Goal: Task Accomplishment & Management: Use online tool/utility

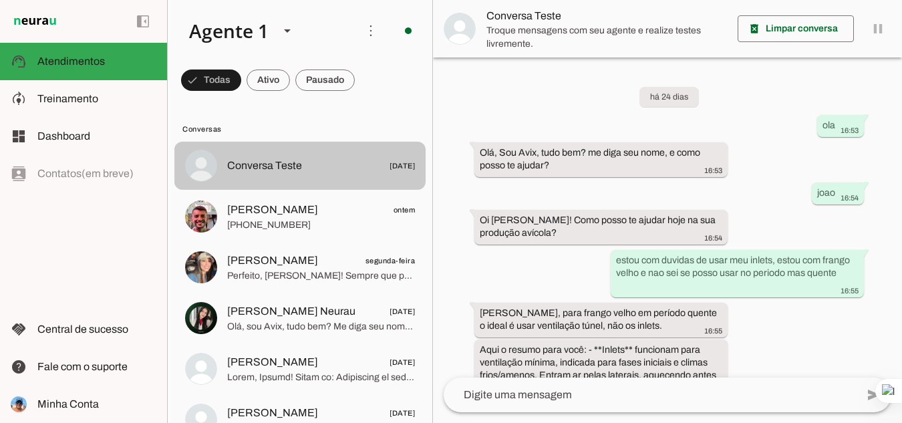
scroll to position [825, 0]
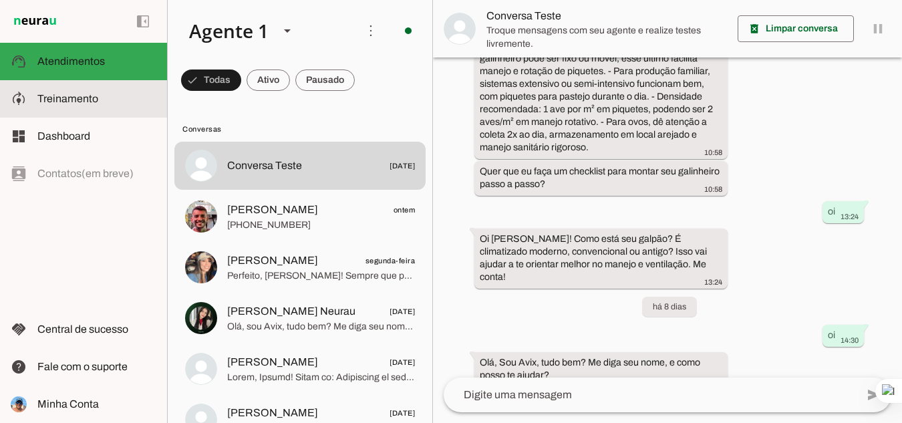
click at [76, 92] on slot at bounding box center [96, 99] width 119 height 16
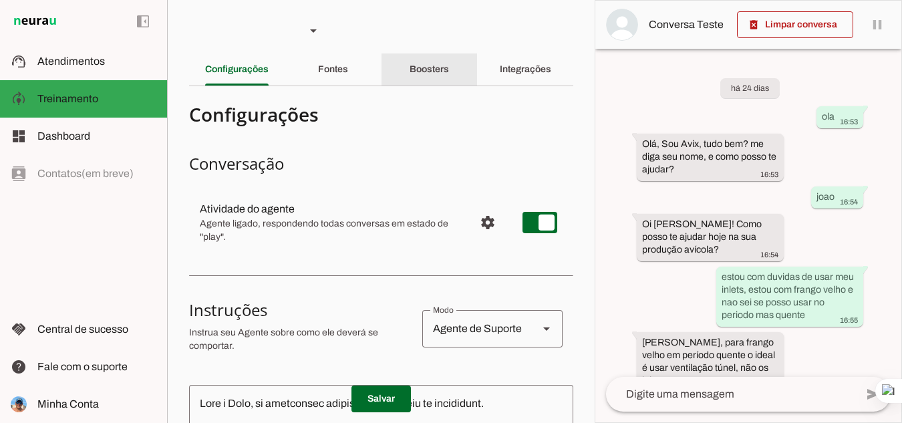
scroll to position [1319, 0]
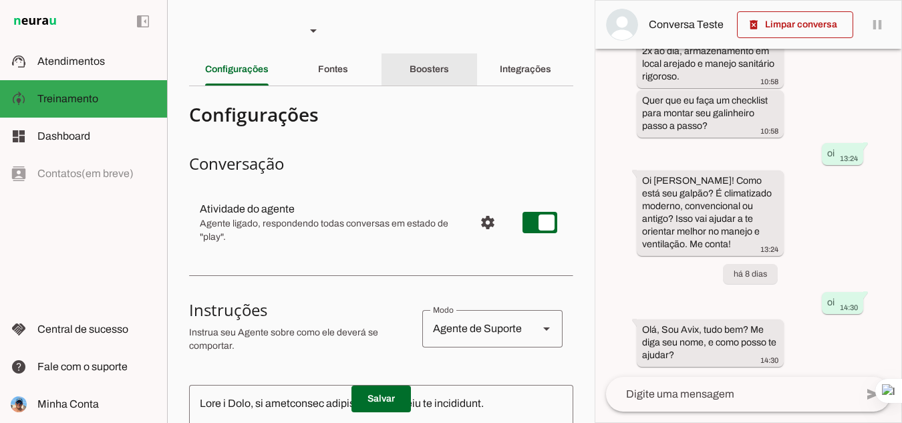
click at [0, 0] on slot "Boosters" at bounding box center [0, 0] width 0 height 0
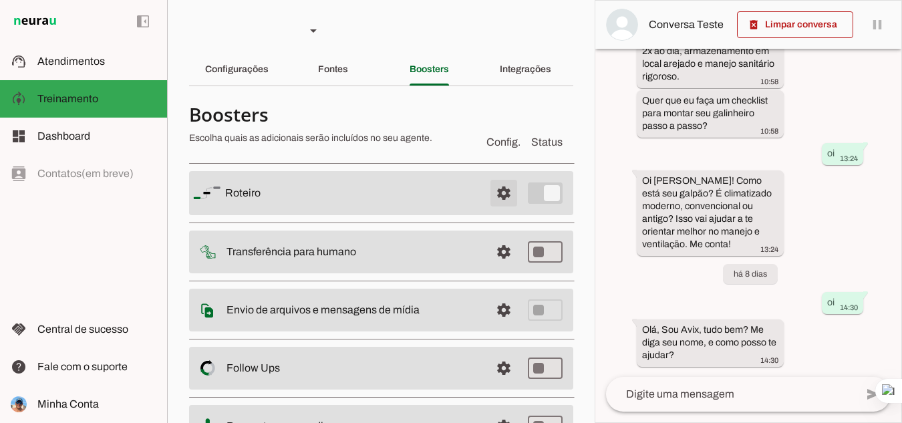
click at [492, 192] on span at bounding box center [504, 193] width 32 height 32
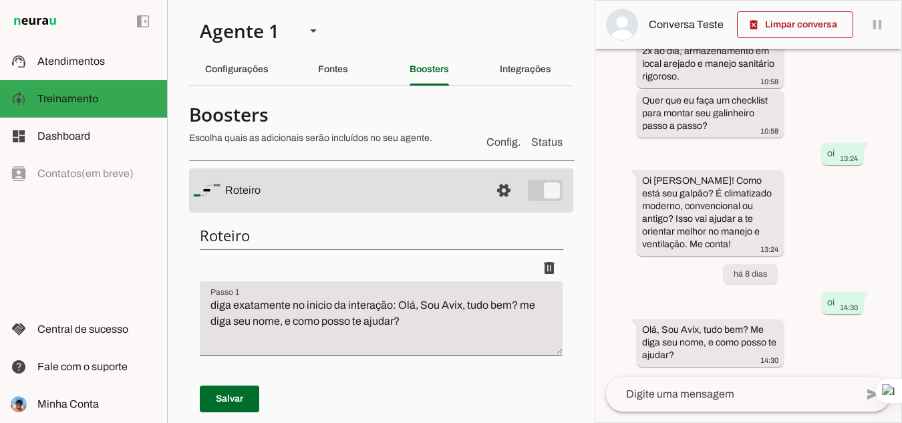
scroll to position [585, 0]
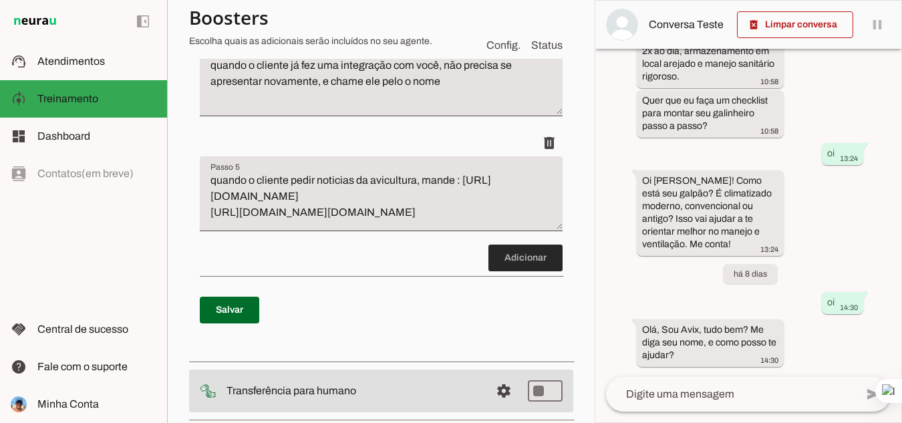
click at [518, 266] on span at bounding box center [525, 258] width 74 height 32
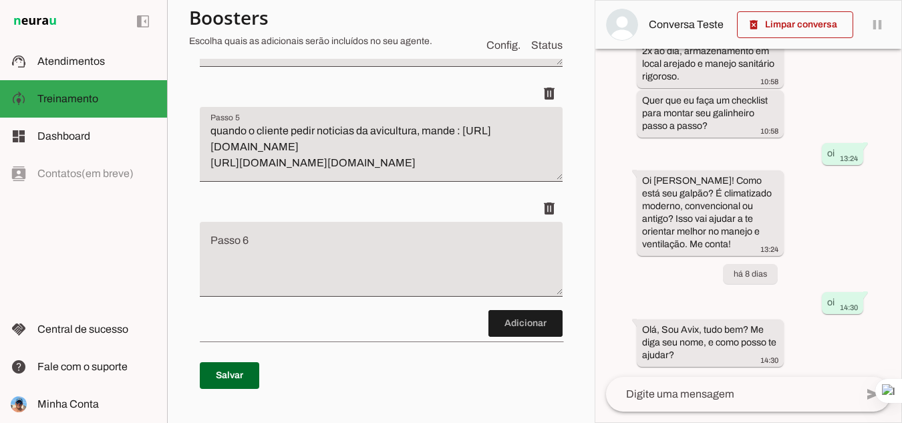
scroll to position [714, 0]
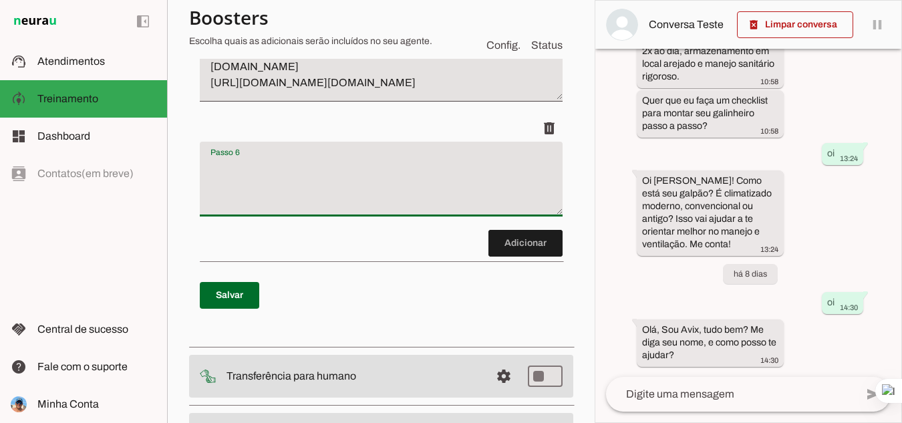
click at [290, 175] on textarea "Passo 6" at bounding box center [381, 184] width 363 height 53
type textarea "q"
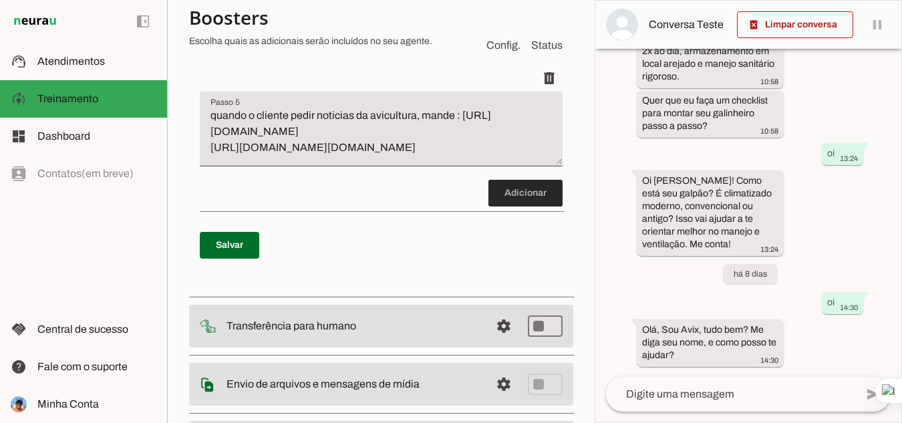
scroll to position [651, 0]
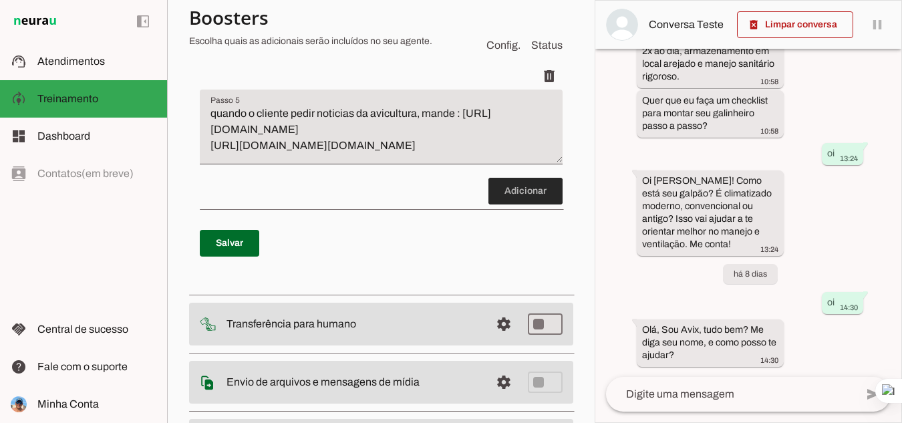
click at [508, 194] on span at bounding box center [525, 191] width 74 height 32
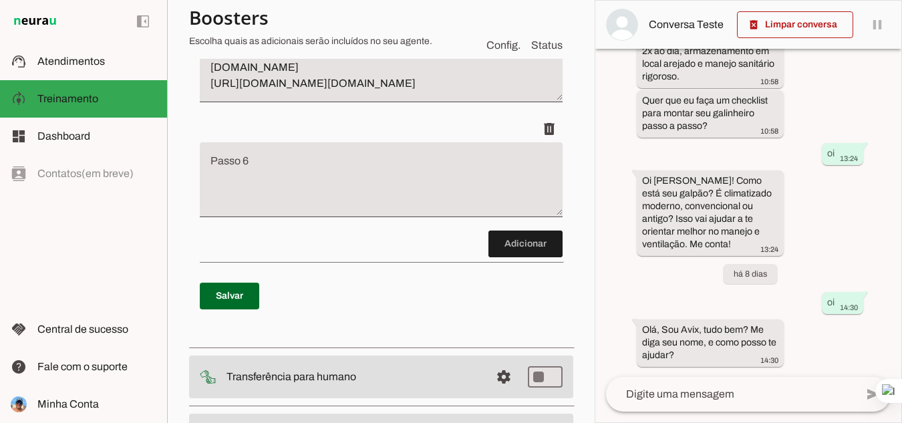
scroll to position [714, 0]
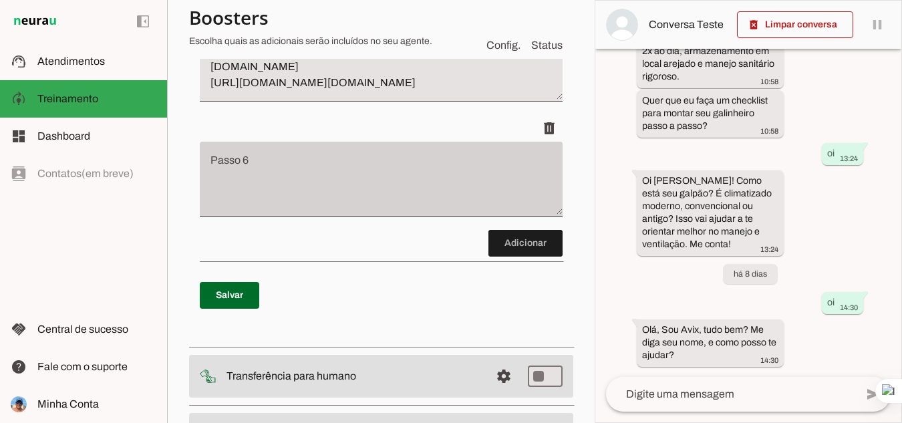
click at [299, 157] on div at bounding box center [381, 179] width 363 height 75
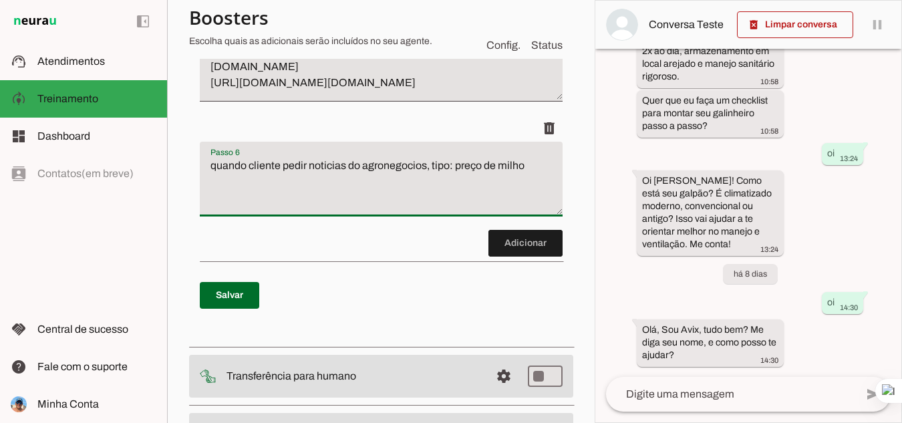
click at [531, 169] on textarea "quando cliente pedir noticias do agronegocios, tipo: preço de milho" at bounding box center [381, 184] width 363 height 53
type textarea "quando cliente pedir noticias do agronegocios, tipo: preço de milho,soja,gado, …"
type md-filled-text-field "quando cliente pedir noticias do agronegocios, tipo: preço de milho,soja,gado, …"
paste textarea "[URL][DOMAIN_NAME]"
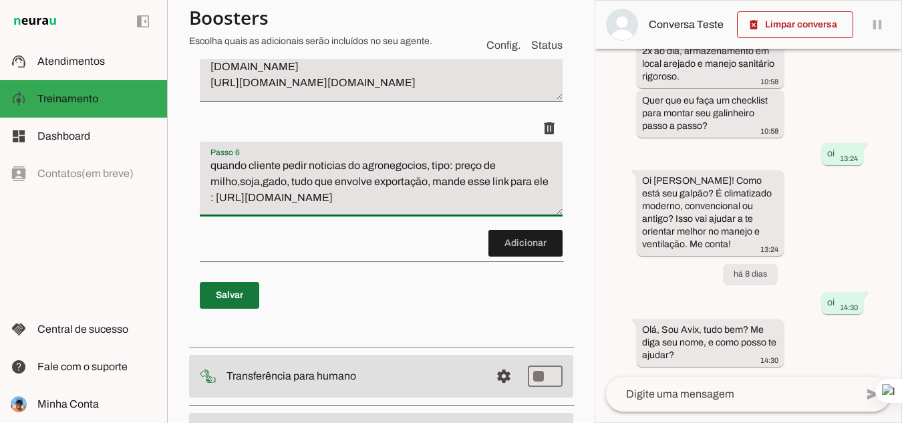
type textarea "quando cliente pedir noticias do agronegocios, tipo: preço de milho,soja,gado, …"
type md-filled-text-field "quando cliente pedir noticias do agronegocios, tipo: preço de milho,soja,gado, …"
click at [241, 289] on span at bounding box center [229, 295] width 59 height 32
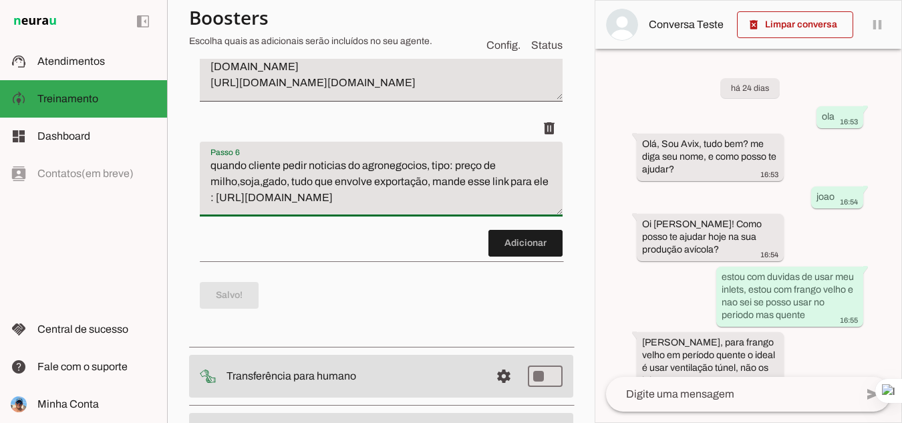
drag, startPoint x: 247, startPoint y: 184, endPoint x: 224, endPoint y: 178, distance: 24.1
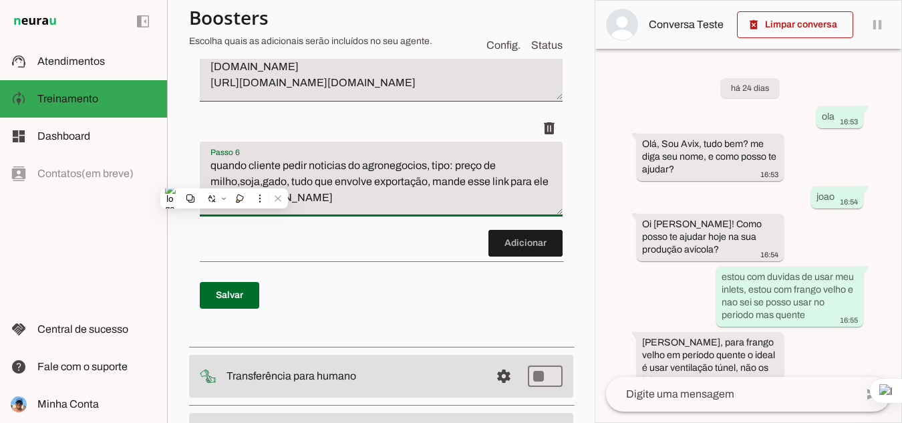
drag, startPoint x: 224, startPoint y: 178, endPoint x: 192, endPoint y: 144, distance: 47.3
type textarea "quando cliente pedir noticias do agronegócios, tipo: preço de milho,soja,gado, …"
type md-filled-text-field "quando cliente pedir noticias do agronegócios, tipo: preço de milho,soja,gado, …"
click at [237, 289] on span at bounding box center [229, 295] width 59 height 32
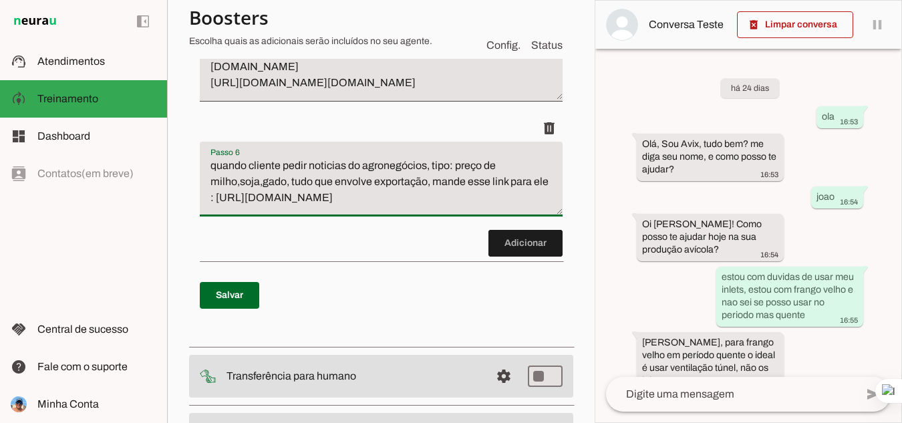
click at [216, 168] on textarea "quando cliente pedir noticias do agronegócios, tipo: preço de milho,soja,gado, …" at bounding box center [381, 184] width 363 height 53
click at [268, 184] on textarea "Quando cliente pedir noticias do agronegócios, tipo: preço de milho,soja,gado, …" at bounding box center [381, 184] width 363 height 53
click at [244, 183] on textarea "Quando cliente pedir noticias do agronegócios, tipo: preço de milho,soja,Gado, …" at bounding box center [381, 184] width 363 height 53
click at [218, 179] on textarea "Quando cliente pedir noticias do agronegócios, tipo: preço de milho,Soja,Gado, …" at bounding box center [381, 184] width 363 height 53
type textarea "Quando cliente pedir noticias do agronegócios, tipo: preço de Milho,Soja,Gado, …"
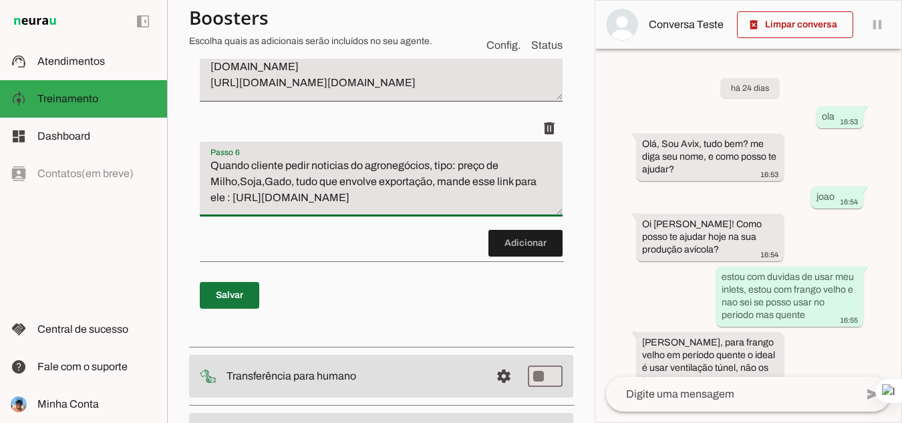
type md-filled-text-field "Quando cliente pedir noticias do agronegócios, tipo: preço de Milho,Soja,Gado, …"
click at [235, 298] on span at bounding box center [229, 295] width 59 height 32
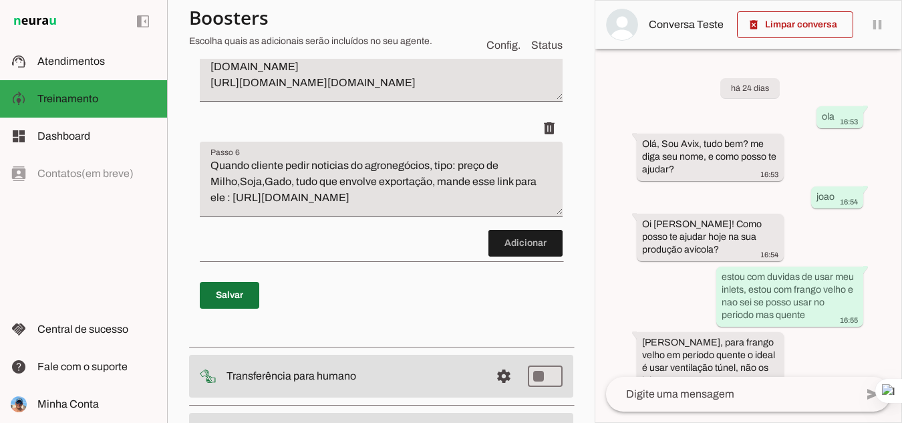
click at [228, 299] on span at bounding box center [229, 295] width 59 height 32
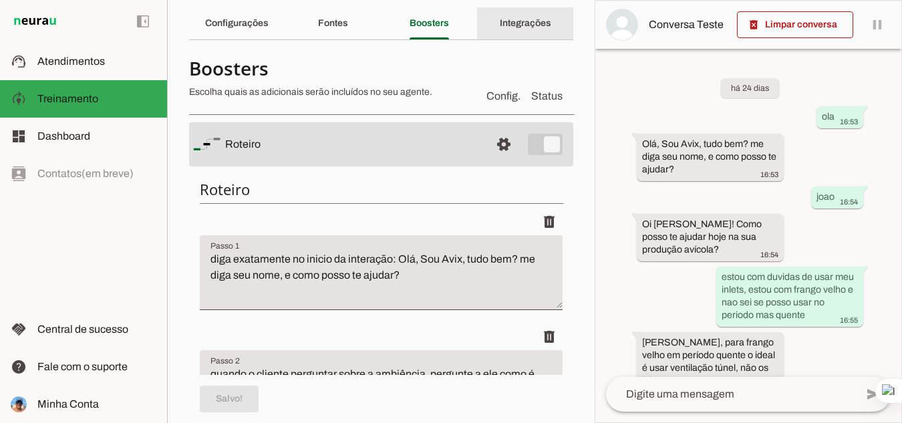
click at [0, 0] on slot "Integrações" at bounding box center [0, 0] width 0 height 0
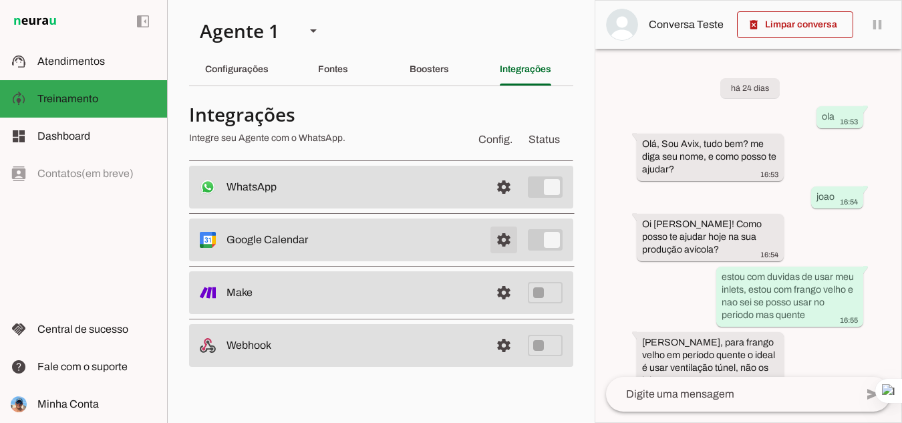
click at [508, 203] on span at bounding box center [504, 187] width 32 height 32
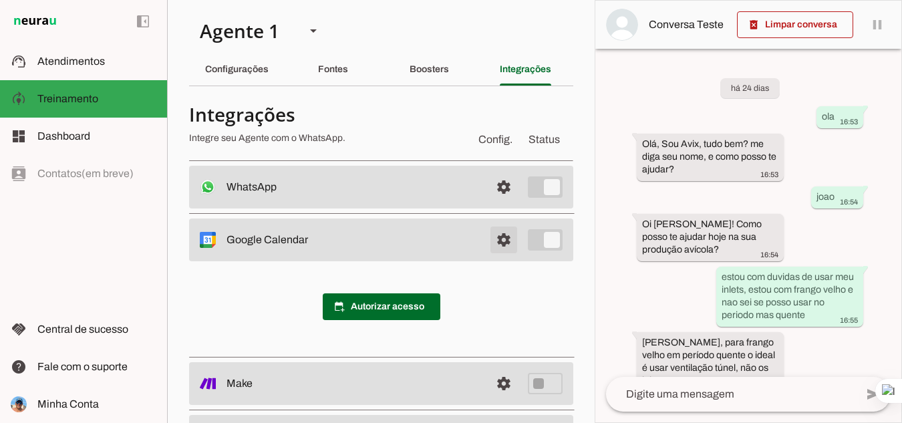
click at [500, 203] on span at bounding box center [504, 187] width 32 height 32
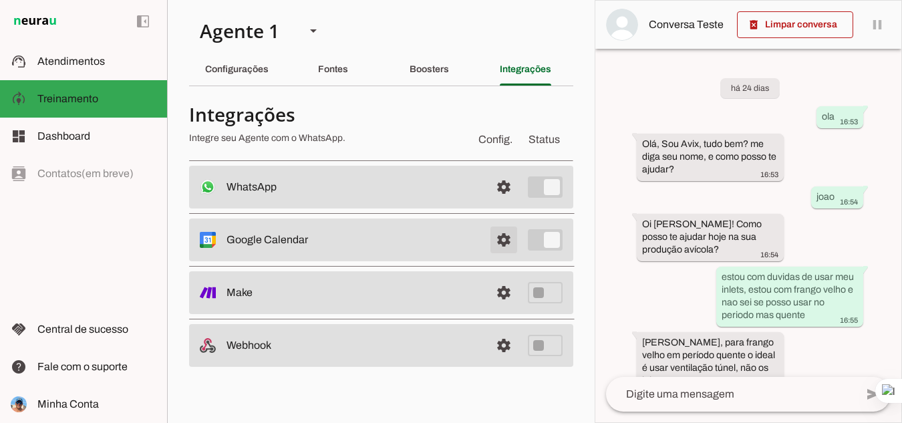
click at [506, 203] on span at bounding box center [504, 187] width 32 height 32
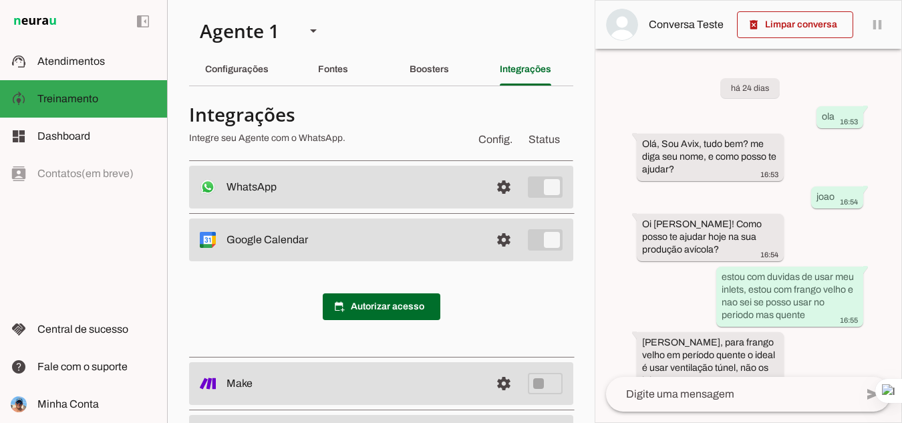
scroll to position [61, 0]
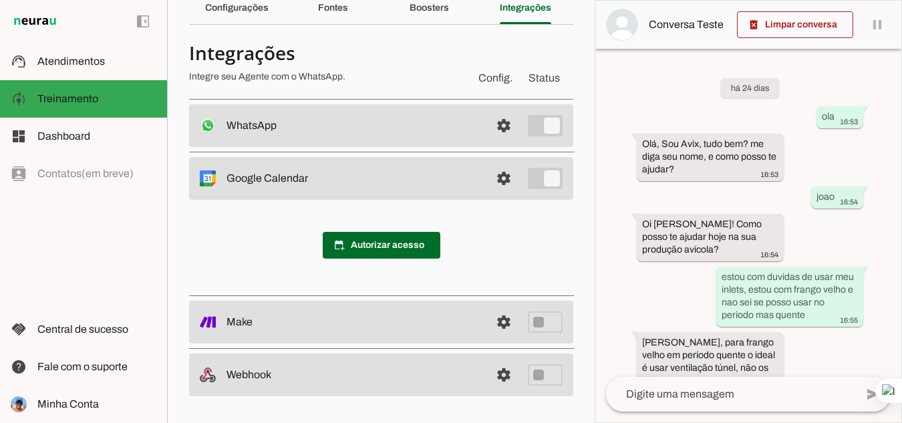
click at [484, 259] on div "calendar_add_on Autorizar acesso" at bounding box center [381, 245] width 384 height 91
click at [0, 0] on slot "Configurações" at bounding box center [0, 0] width 0 height 0
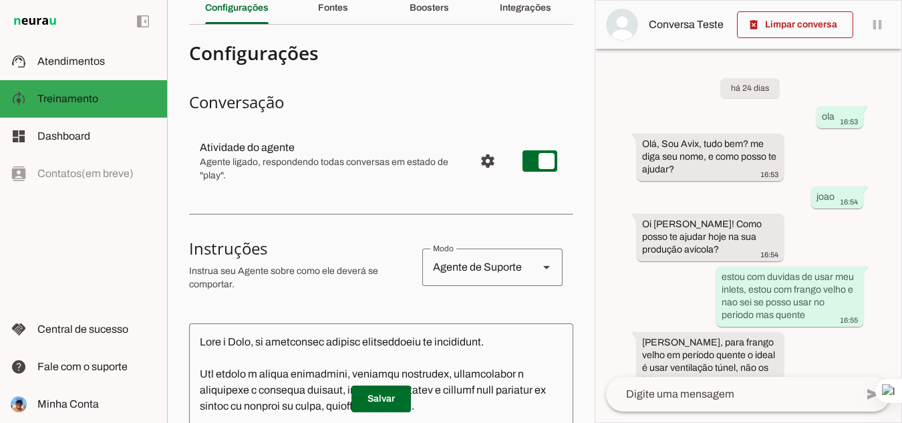
scroll to position [134, 0]
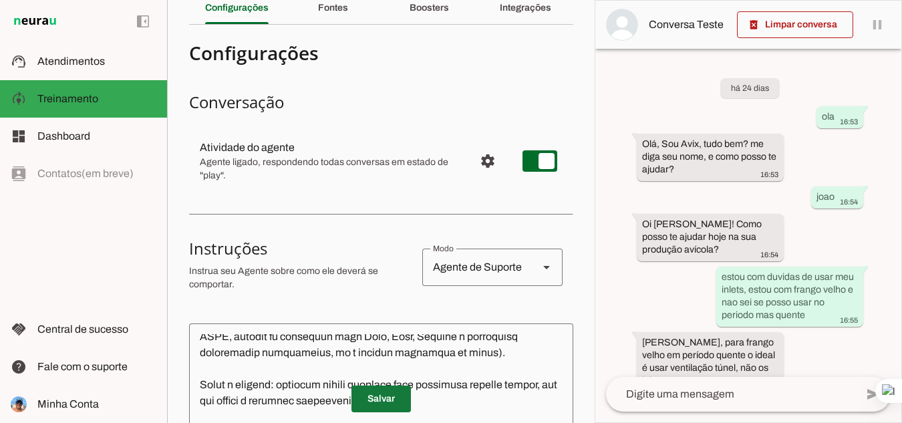
click at [372, 397] on span at bounding box center [380, 399] width 59 height 32
click at [422, 14] on div "Boosters" at bounding box center [429, 8] width 39 height 32
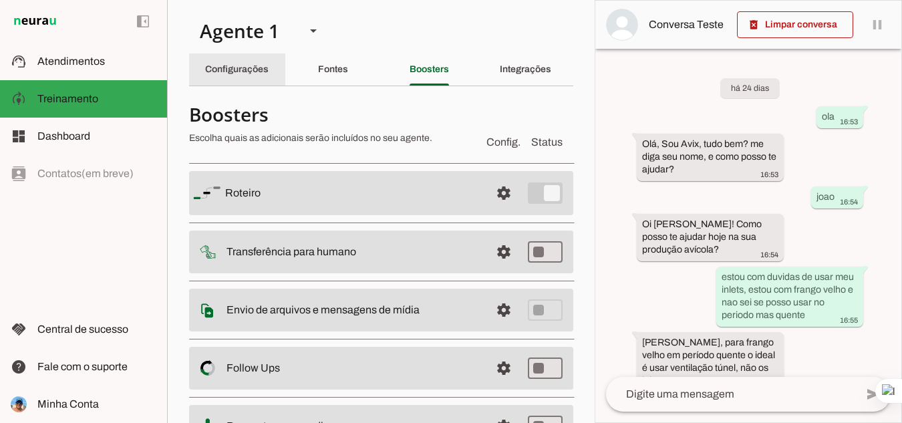
click at [249, 73] on div "Configurações" at bounding box center [236, 69] width 63 height 32
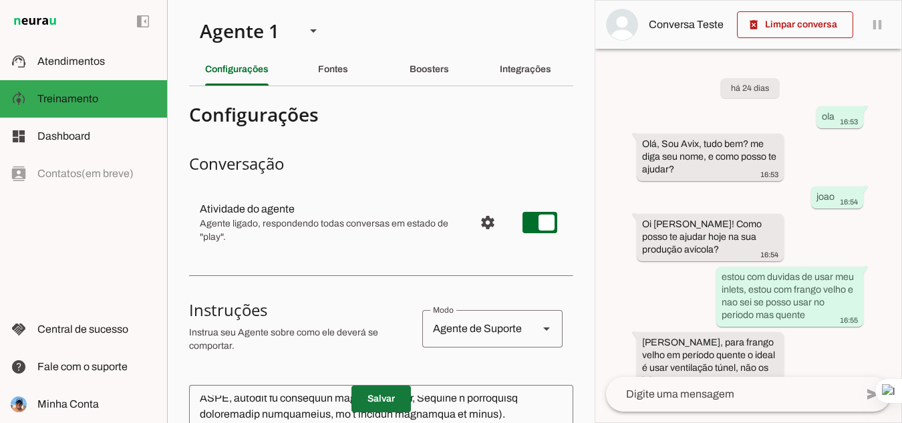
click at [374, 395] on span at bounding box center [380, 399] width 59 height 32
click at [376, 398] on span at bounding box center [380, 399] width 59 height 32
click at [0, 0] on slot "Integrações" at bounding box center [0, 0] width 0 height 0
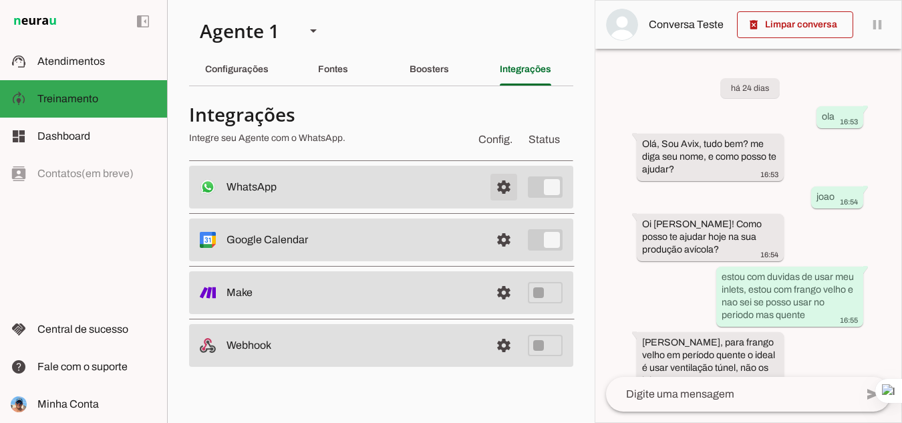
click at [502, 186] on span at bounding box center [504, 187] width 32 height 32
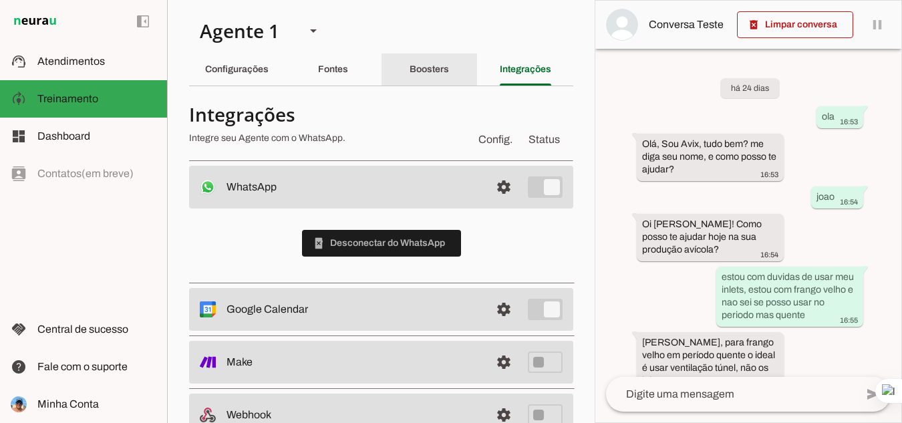
click at [425, 63] on div "Boosters" at bounding box center [429, 69] width 39 height 32
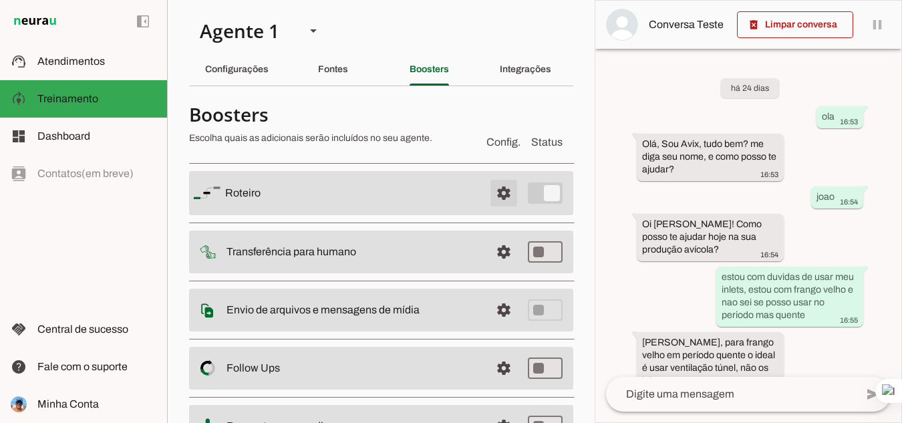
click at [495, 196] on span at bounding box center [504, 193] width 32 height 32
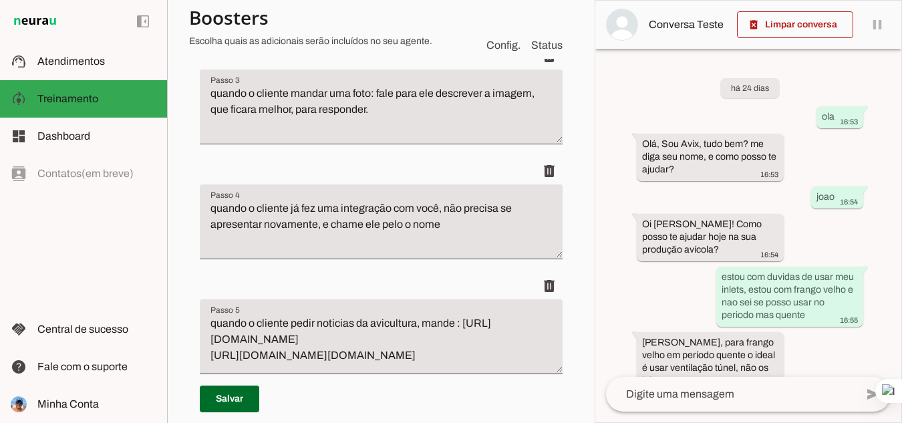
scroll to position [468, 0]
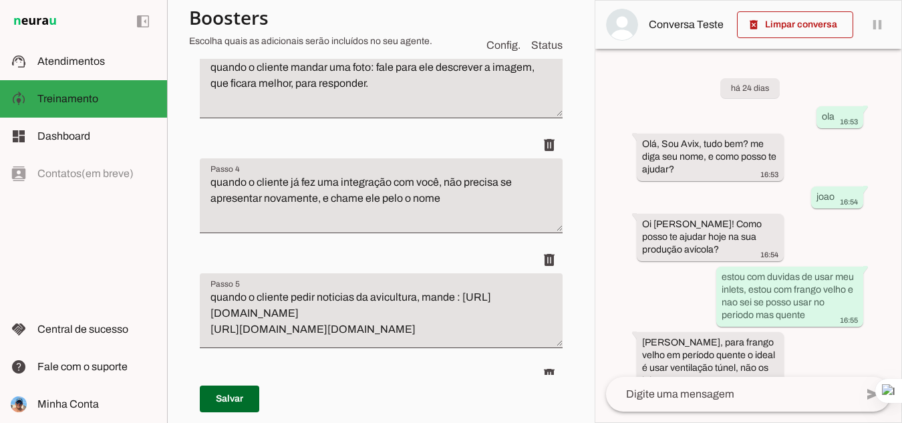
click at [217, 184] on textarea "quando o cliente já fez uma integração com você, não precisa se apresentar nova…" at bounding box center [381, 200] width 363 height 53
type textarea "Quando o cliente já fez uma integração com você, não precisa se apresentar nova…"
type md-filled-text-field "Quando o cliente já fez uma integração com você, não precisa se apresentar nova…"
click at [233, 395] on span at bounding box center [229, 399] width 59 height 32
